Goal: Information Seeking & Learning: Learn about a topic

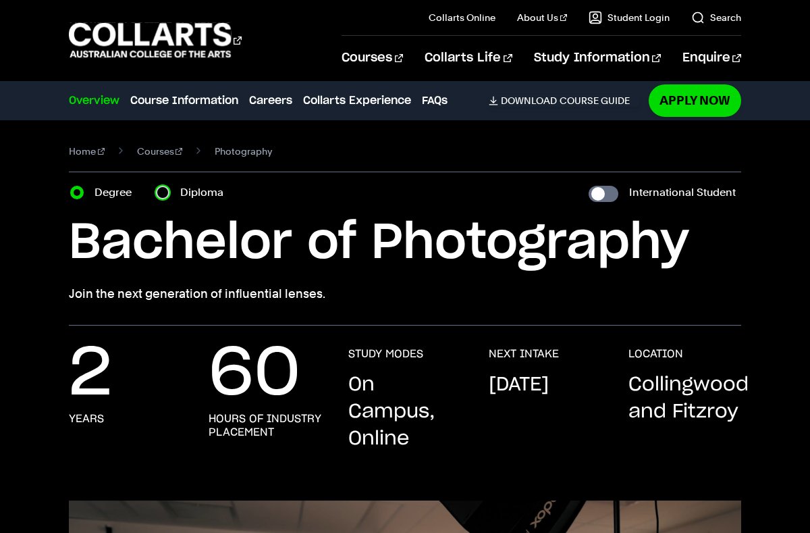
click at [165, 187] on input "Diploma" at bounding box center [163, 193] width 14 height 14
radio input "true"
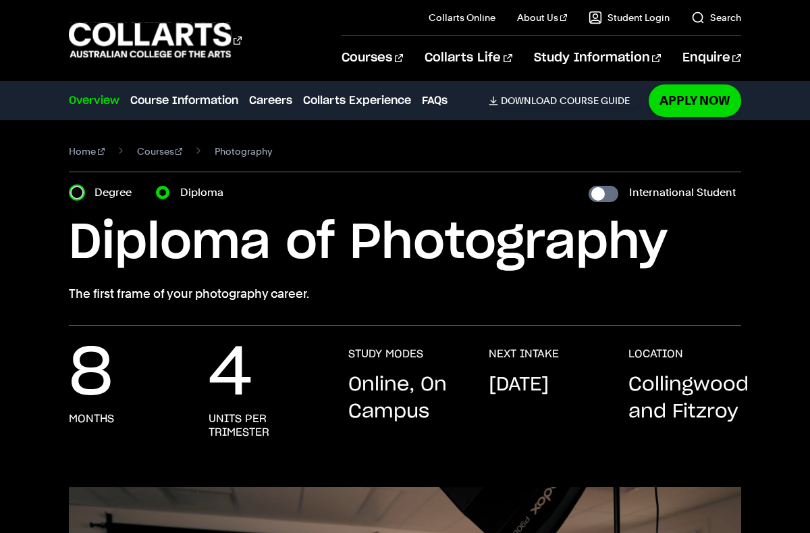
click at [77, 197] on input "Degree" at bounding box center [77, 193] width 14 height 14
radio input "true"
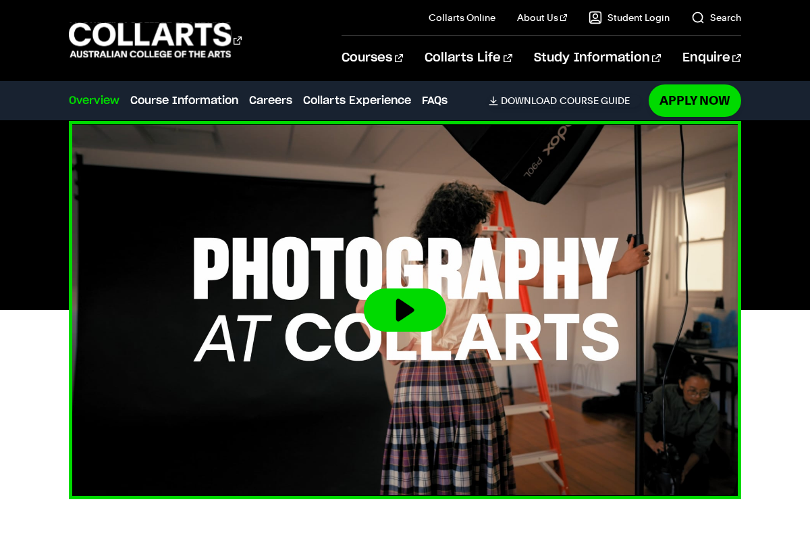
scroll to position [367, 0]
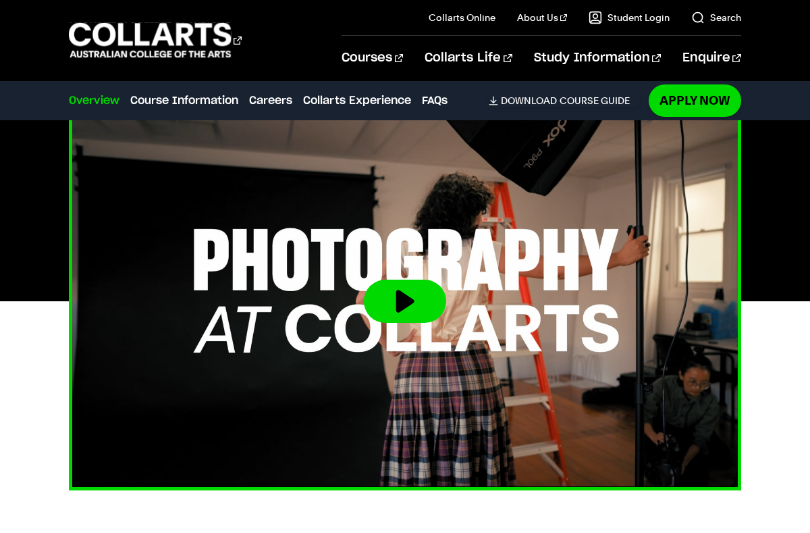
click at [388, 313] on button at bounding box center [405, 301] width 82 height 43
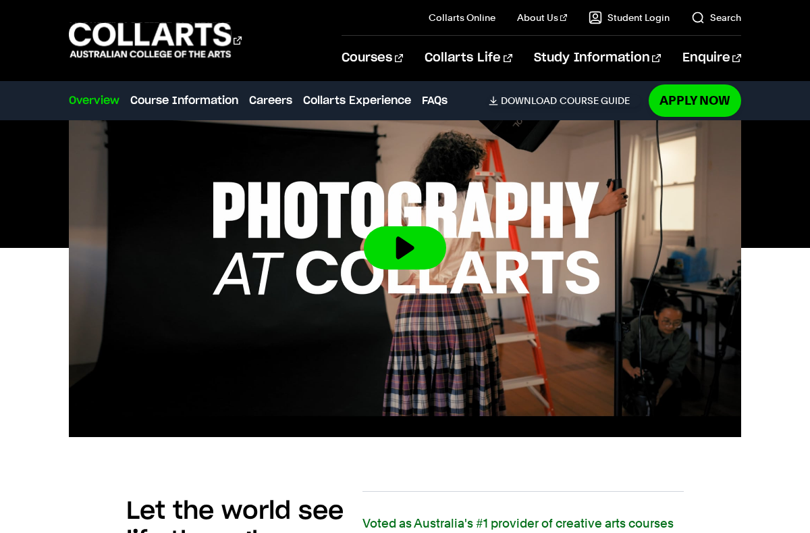
scroll to position [377, 0]
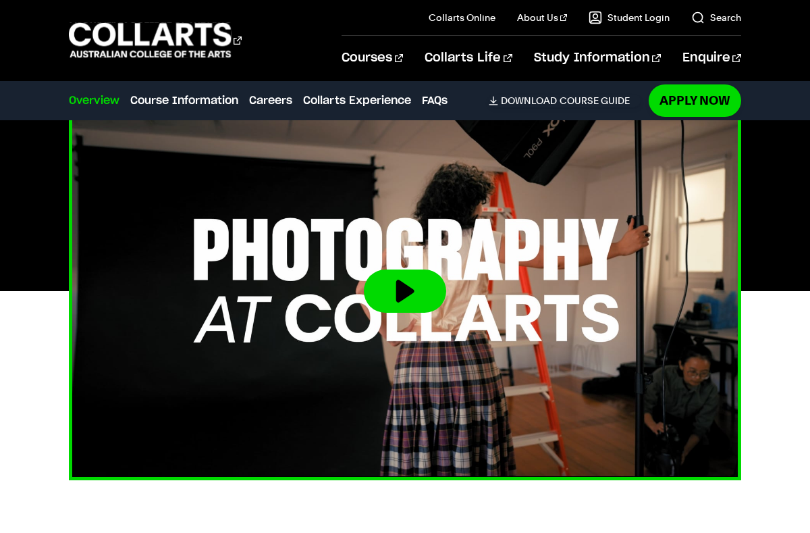
click at [399, 297] on button at bounding box center [405, 290] width 82 height 43
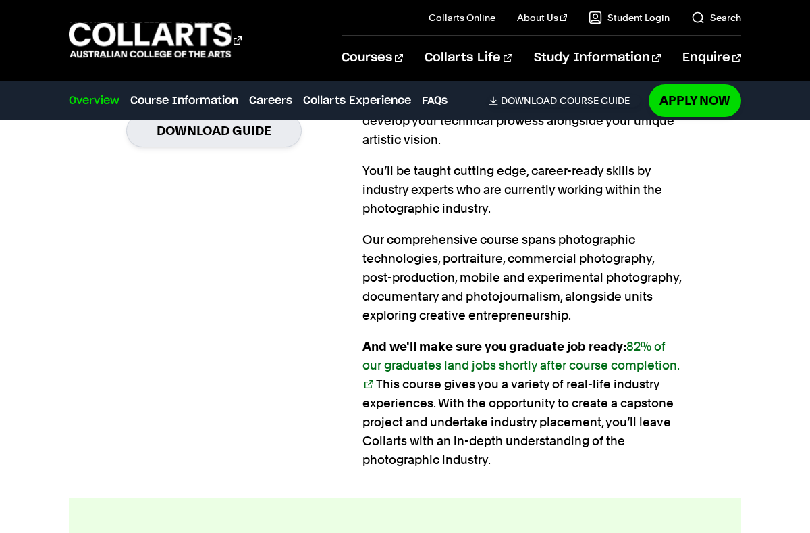
scroll to position [979, 0]
